Goal: Task Accomplishment & Management: Complete application form

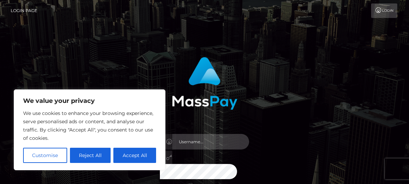
click at [207, 140] on input "text" at bounding box center [210, 141] width 77 height 15
type input "jane"
type input "Jane.mary0299@gmail.com"
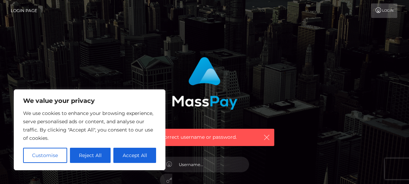
click at [267, 136] on icon "button" at bounding box center [266, 137] width 7 height 7
